Goal: Task Accomplishment & Management: Use online tool/utility

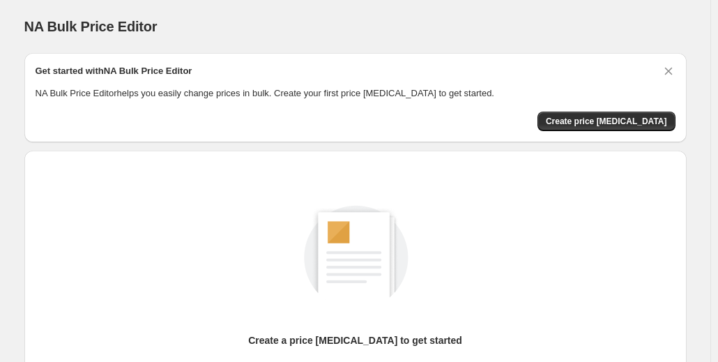
click at [469, 51] on div "NA Bulk Price Editor. This page is ready NA Bulk Price Editor" at bounding box center [355, 26] width 662 height 53
click at [530, 20] on div "NA Bulk Price Editor" at bounding box center [355, 27] width 662 height 20
click at [569, 114] on button "Create price [MEDICAL_DATA]" at bounding box center [607, 122] width 138 height 20
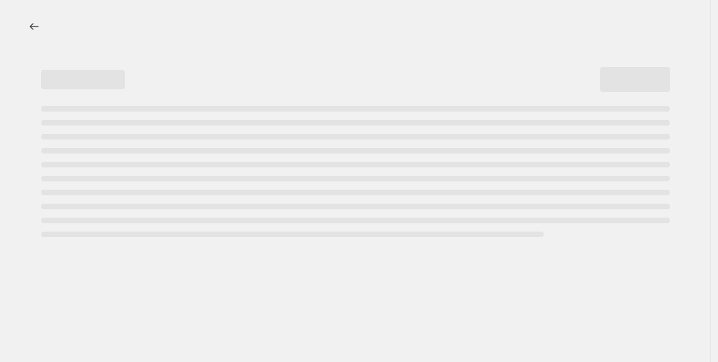
select select "percentage"
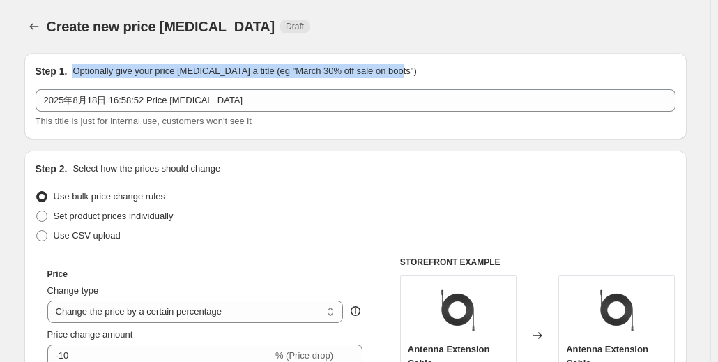
drag, startPoint x: 75, startPoint y: 72, endPoint x: 421, endPoint y: 63, distance: 346.6
click at [421, 64] on div "Step 1. Optionally give your price [MEDICAL_DATA] a title (eg "March 30% off sa…" at bounding box center [356, 71] width 640 height 14
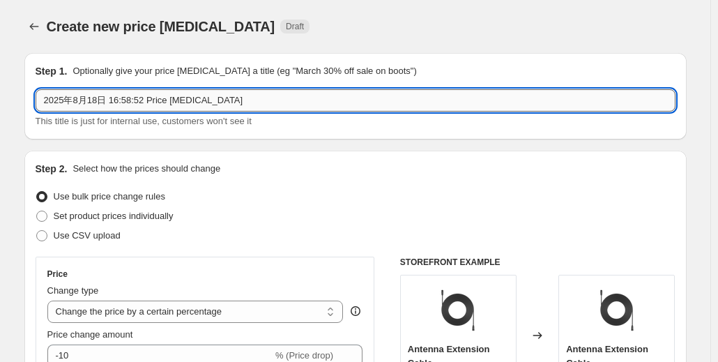
click at [260, 96] on input "2025年8月18日 16:58:52 Price [MEDICAL_DATA]" at bounding box center [356, 100] width 640 height 22
drag, startPoint x: 260, startPoint y: 96, endPoint x: 0, endPoint y: 115, distance: 260.8
type input "[DATE] Sale"
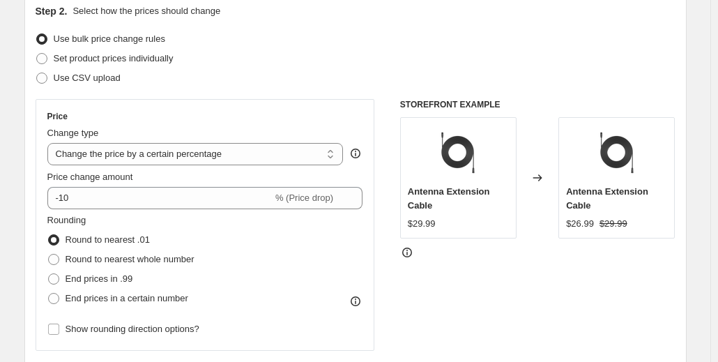
scroll to position [70, 0]
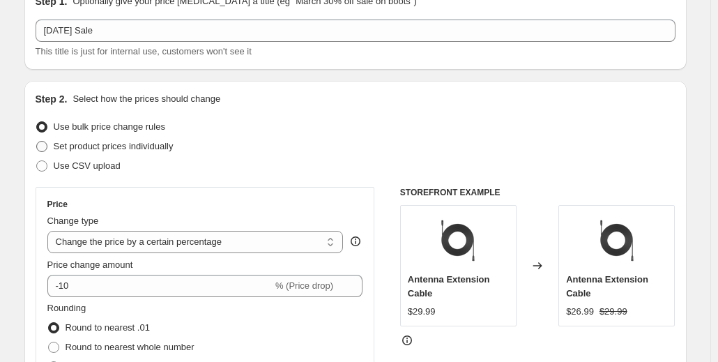
click at [93, 151] on span "Set product prices individually" at bounding box center [114, 146] width 120 height 10
click at [37, 142] on input "Set product prices individually" at bounding box center [36, 141] width 1 height 1
radio input "true"
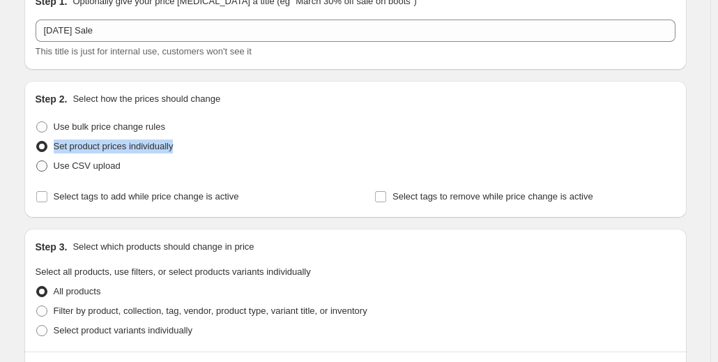
drag, startPoint x: 210, startPoint y: 151, endPoint x: 56, endPoint y: 155, distance: 154.2
click at [56, 155] on ul "Use bulk price change rules Set product prices individually Use CSV upload" at bounding box center [356, 146] width 640 height 59
click at [210, 164] on div "Use CSV upload" at bounding box center [356, 166] width 640 height 20
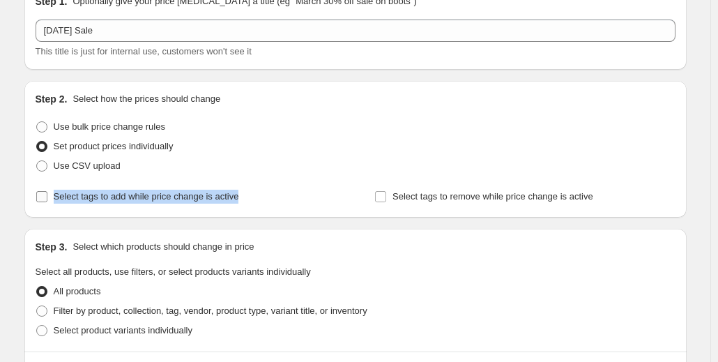
drag, startPoint x: 271, startPoint y: 193, endPoint x: 56, endPoint y: 199, distance: 215.5
click at [56, 199] on div "Select tags to add while price change is active" at bounding box center [186, 197] width 300 height 20
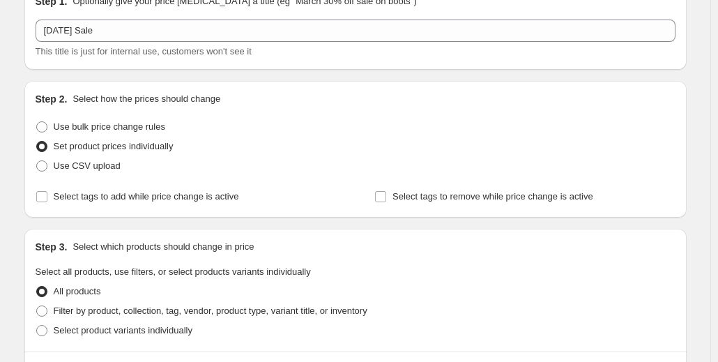
click at [134, 213] on div "Step 2. Select how the prices should change Use bulk price change rules Set pro…" at bounding box center [355, 149] width 662 height 137
click at [48, 199] on span at bounding box center [42, 196] width 13 height 13
click at [47, 199] on input "Select tags to add while price change is active" at bounding box center [41, 196] width 11 height 11
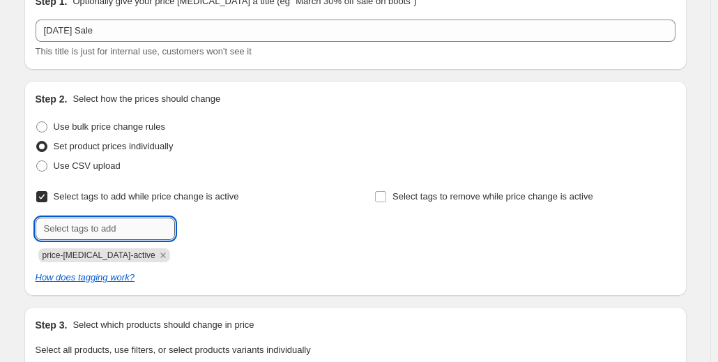
click at [82, 228] on input "text" at bounding box center [105, 229] width 139 height 22
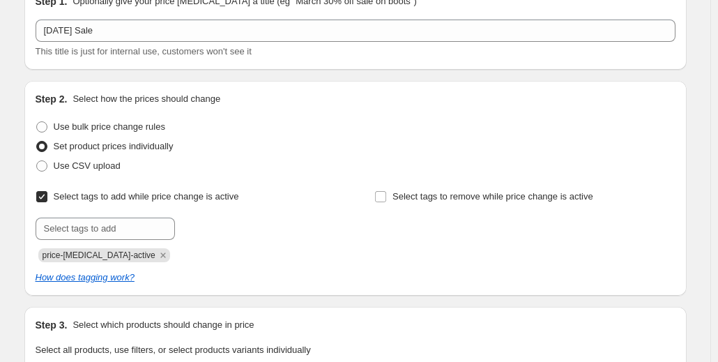
click at [43, 193] on input "Select tags to add while price change is active" at bounding box center [41, 196] width 11 height 11
checkbox input "false"
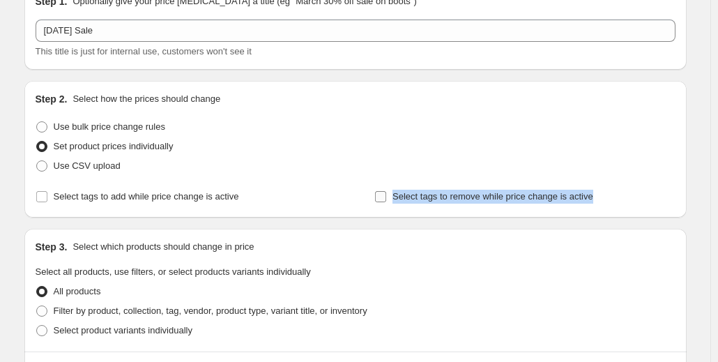
drag, startPoint x: 625, startPoint y: 201, endPoint x: 395, endPoint y: 199, distance: 230.1
click at [395, 199] on div "Select tags to remove while price change is active" at bounding box center [524, 197] width 300 height 20
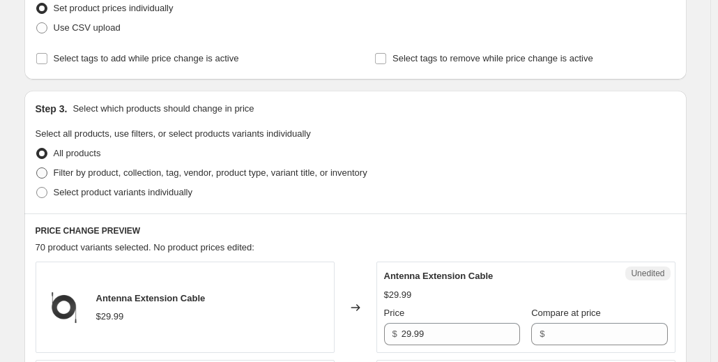
scroll to position [209, 0]
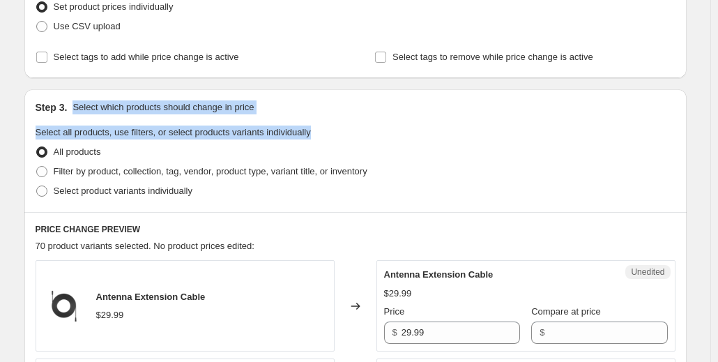
drag, startPoint x: 80, startPoint y: 109, endPoint x: 383, endPoint y: 126, distance: 303.8
click at [383, 126] on div "Step 3. Select which products should change in price Select all products, use f…" at bounding box center [355, 150] width 662 height 123
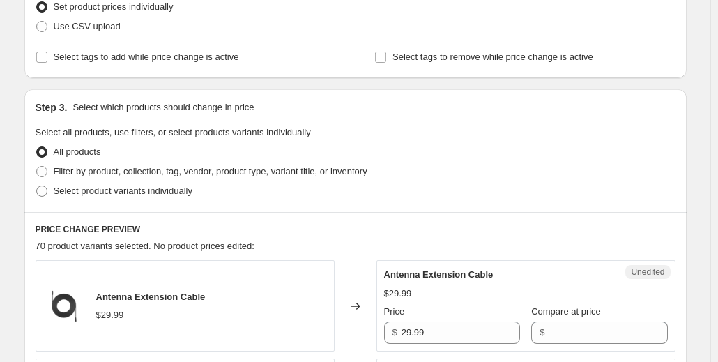
click at [238, 151] on div "All products" at bounding box center [356, 152] width 640 height 20
click at [84, 196] on span "Select product variants individually" at bounding box center [123, 190] width 139 height 10
click at [37, 186] on input "Select product variants individually" at bounding box center [36, 185] width 1 height 1
radio input "true"
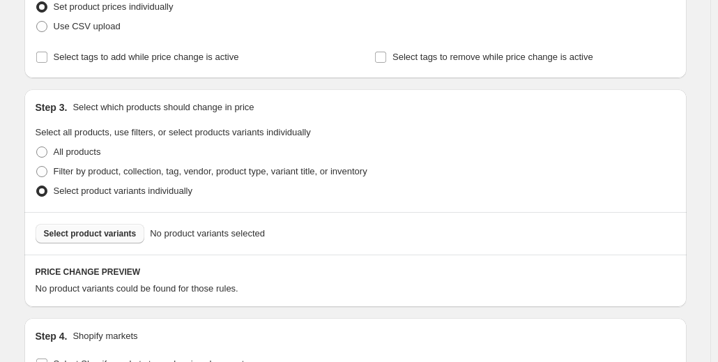
click at [75, 229] on span "Select product variants" at bounding box center [90, 233] width 93 height 11
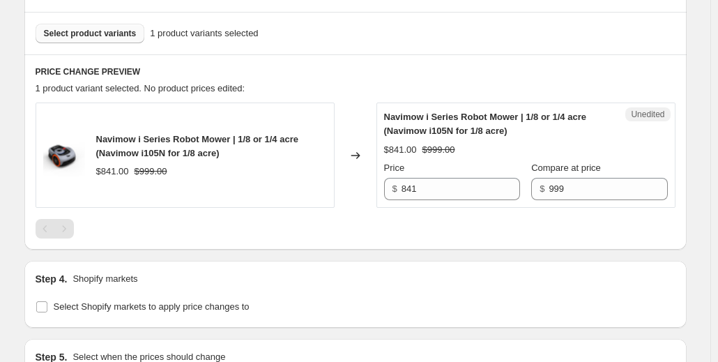
scroll to position [488, 0]
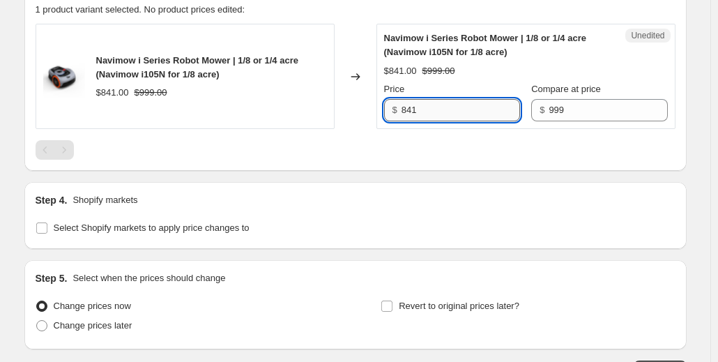
click at [448, 116] on input "841" at bounding box center [461, 110] width 119 height 22
drag, startPoint x: 446, startPoint y: 116, endPoint x: 397, endPoint y: 116, distance: 49.5
click at [397, 116] on div "$ 841" at bounding box center [452, 110] width 136 height 22
click at [439, 133] on div "Navimow i Series Robot Mower | 1/8 or 1/4 acre (Navimow i105N for 1/8 acre) $84…" at bounding box center [356, 92] width 640 height 136
click at [62, 227] on span "Select Shopify markets to apply price changes to" at bounding box center [152, 227] width 196 height 10
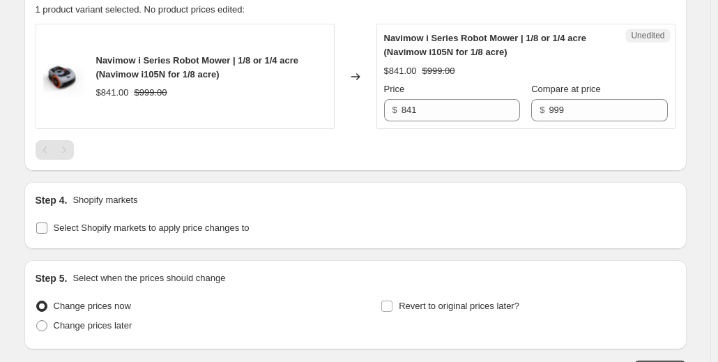
click at [47, 227] on input "Select Shopify markets to apply price changes to" at bounding box center [41, 227] width 11 height 11
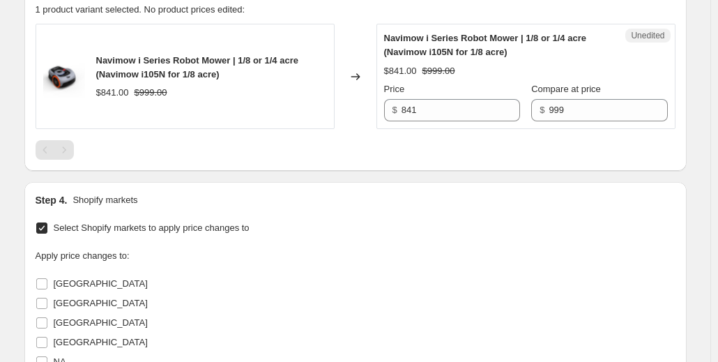
click at [62, 227] on span "Select Shopify markets to apply price changes to" at bounding box center [152, 227] width 196 height 10
click at [47, 227] on input "Select Shopify markets to apply price changes to" at bounding box center [41, 227] width 11 height 11
checkbox input "false"
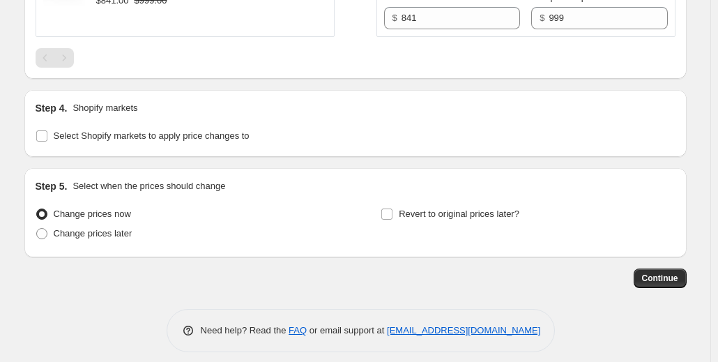
scroll to position [590, 0]
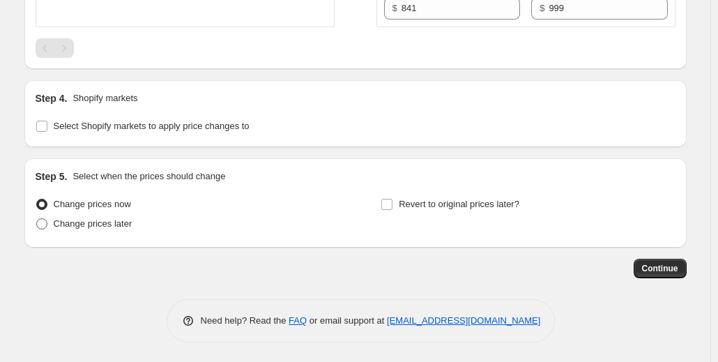
click at [80, 215] on label "Change prices later" at bounding box center [84, 224] width 97 height 20
click at [37, 218] on input "Change prices later" at bounding box center [36, 218] width 1 height 1
radio input "true"
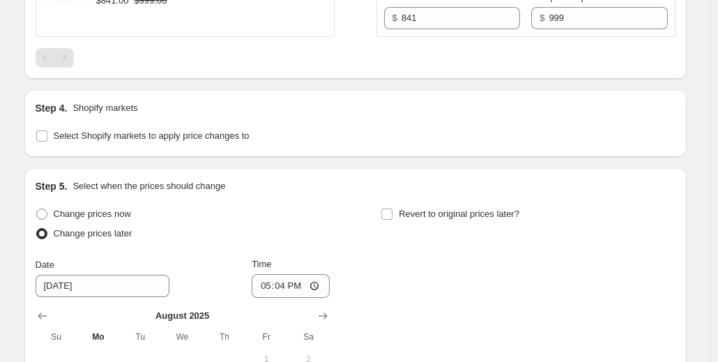
scroll to position [572, 0]
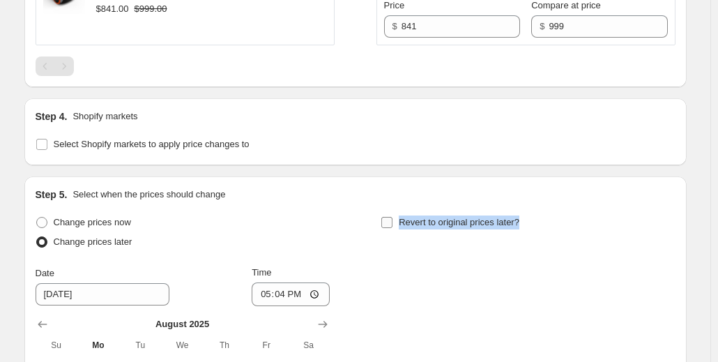
drag, startPoint x: 551, startPoint y: 224, endPoint x: 397, endPoint y: 226, distance: 154.1
click at [397, 226] on div "Revert to original prices later?" at bounding box center [528, 234] width 294 height 42
click at [342, 168] on div "Step 1. Optionally give your price [MEDICAL_DATA] a title (eg "March 30% off sa…" at bounding box center [349, 13] width 673 height 1087
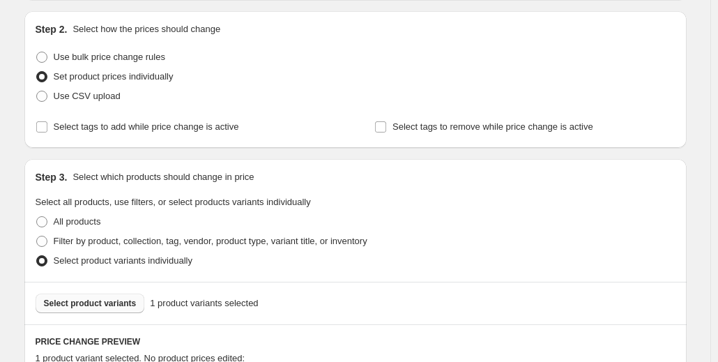
scroll to position [0, 0]
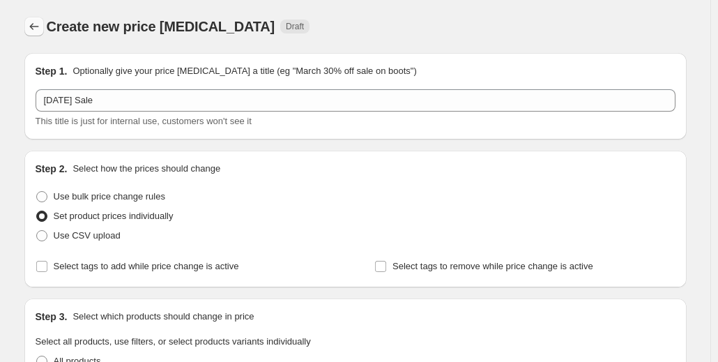
drag, startPoint x: 52, startPoint y: 24, endPoint x: 45, endPoint y: 24, distance: 7.0
click at [52, 24] on span "Create new price [MEDICAL_DATA]" at bounding box center [161, 26] width 229 height 15
click at [38, 24] on icon "Price change jobs" at bounding box center [34, 27] width 14 height 14
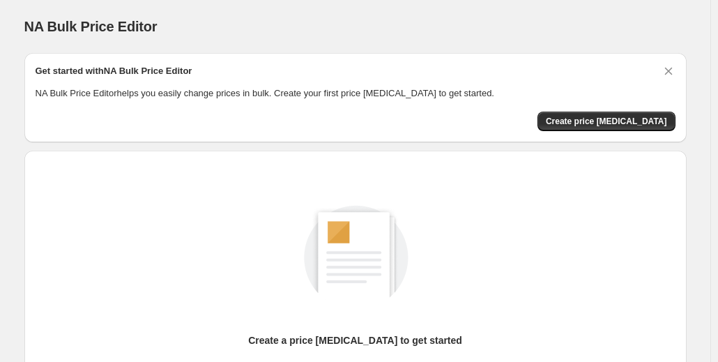
click at [310, 33] on div "NA Bulk Price Editor" at bounding box center [355, 27] width 662 height 20
